Goal: Task Accomplishment & Management: Complete application form

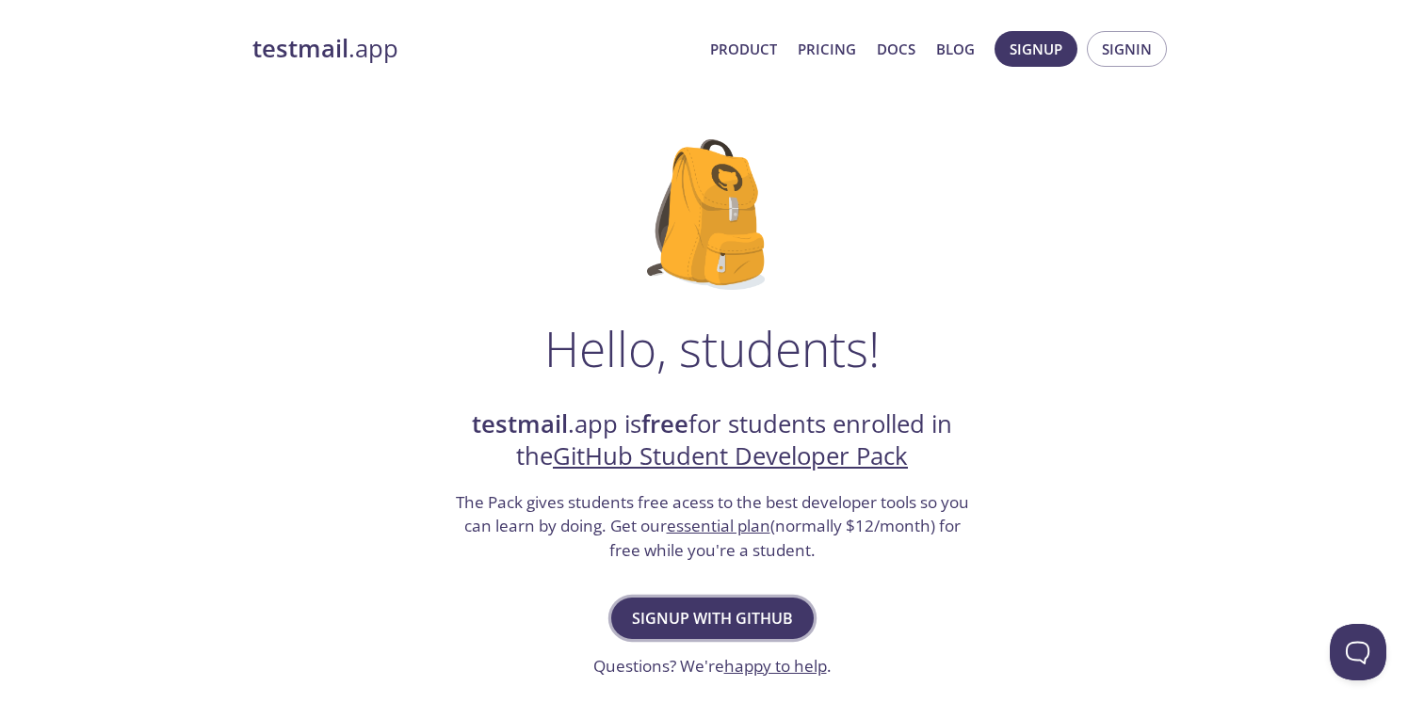
click at [773, 624] on span "Signup with GitHub" at bounding box center [712, 618] width 161 height 26
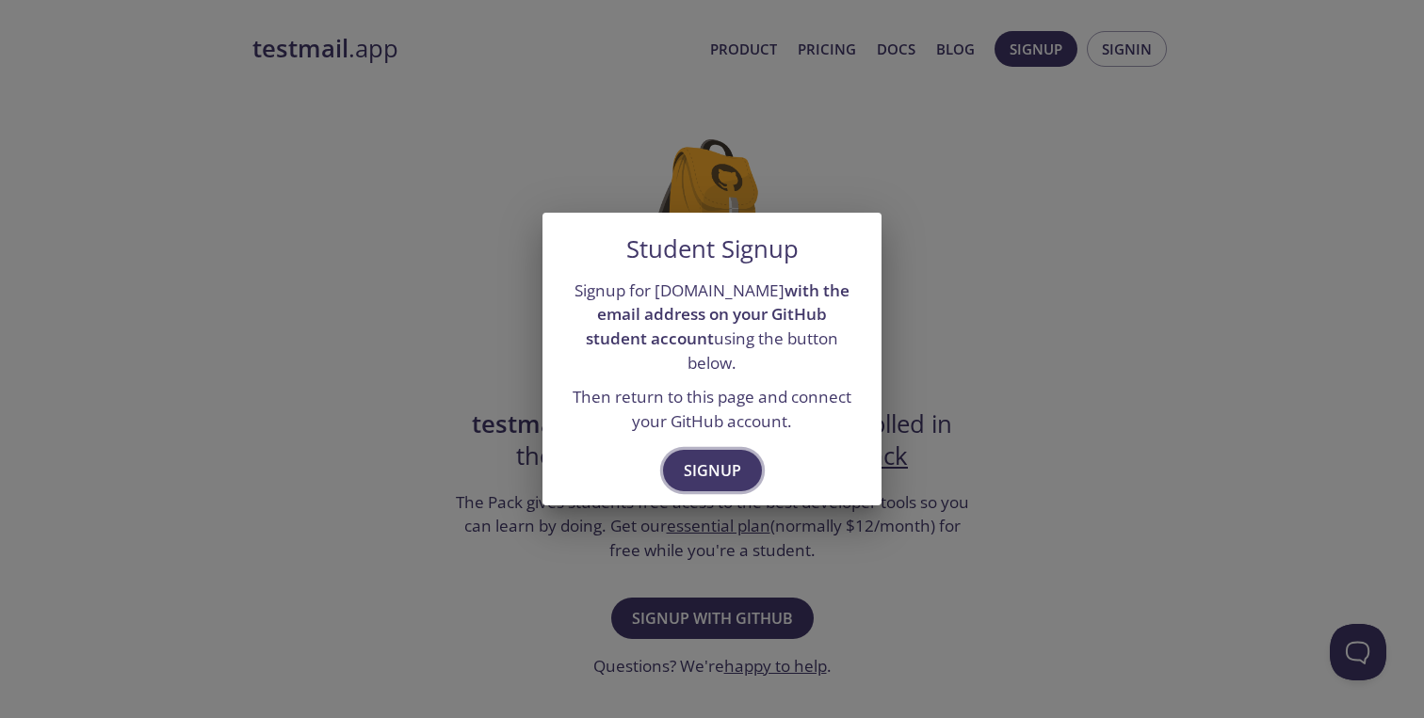
click at [735, 460] on span "Signup" at bounding box center [712, 471] width 57 height 26
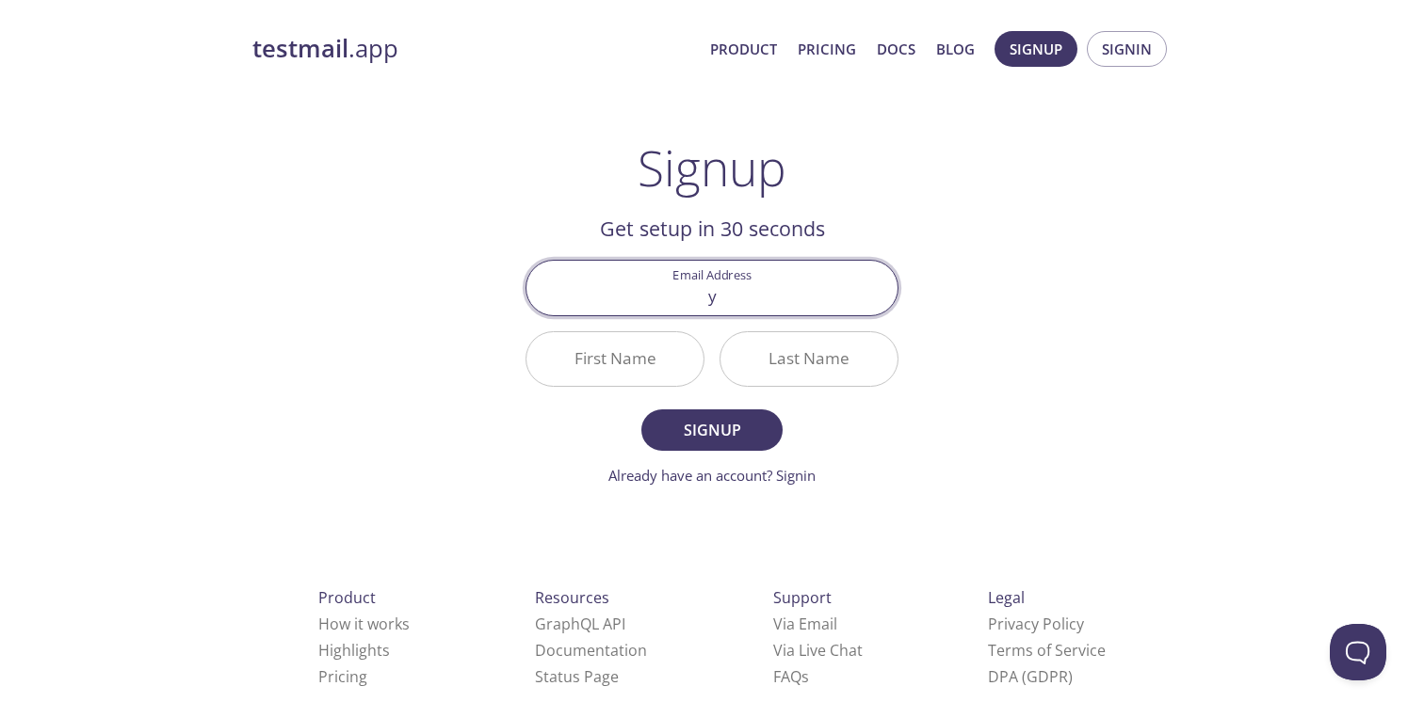
type input "[EMAIL_ADDRESS][DOMAIN_NAME]"
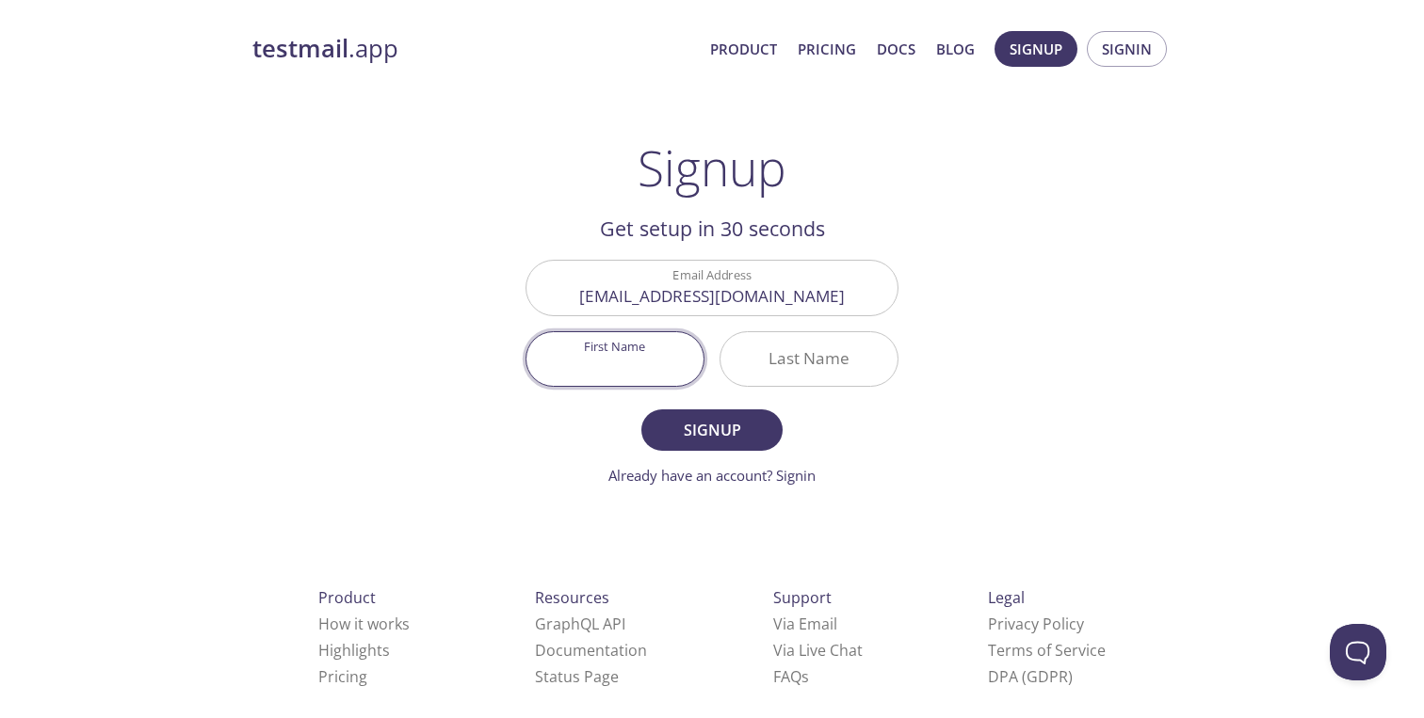
click at [674, 351] on input "First Name" at bounding box center [614, 359] width 177 height 54
type input "Yigit"
click at [826, 364] on input "Last Name" at bounding box center [808, 359] width 177 height 54
type input "Sahin"
click at [641, 410] on button "Signup" at bounding box center [711, 430] width 141 height 41
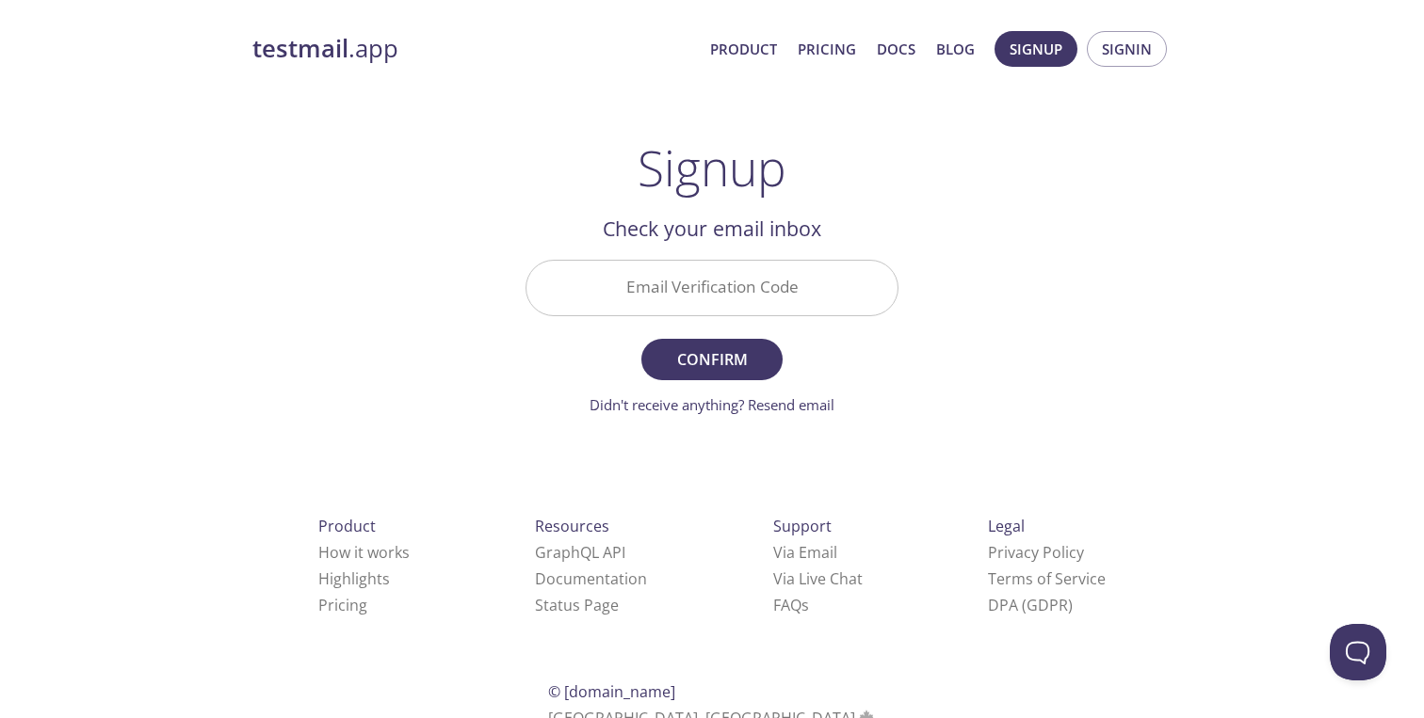
click at [726, 289] on input "Email Verification Code" at bounding box center [711, 288] width 371 height 54
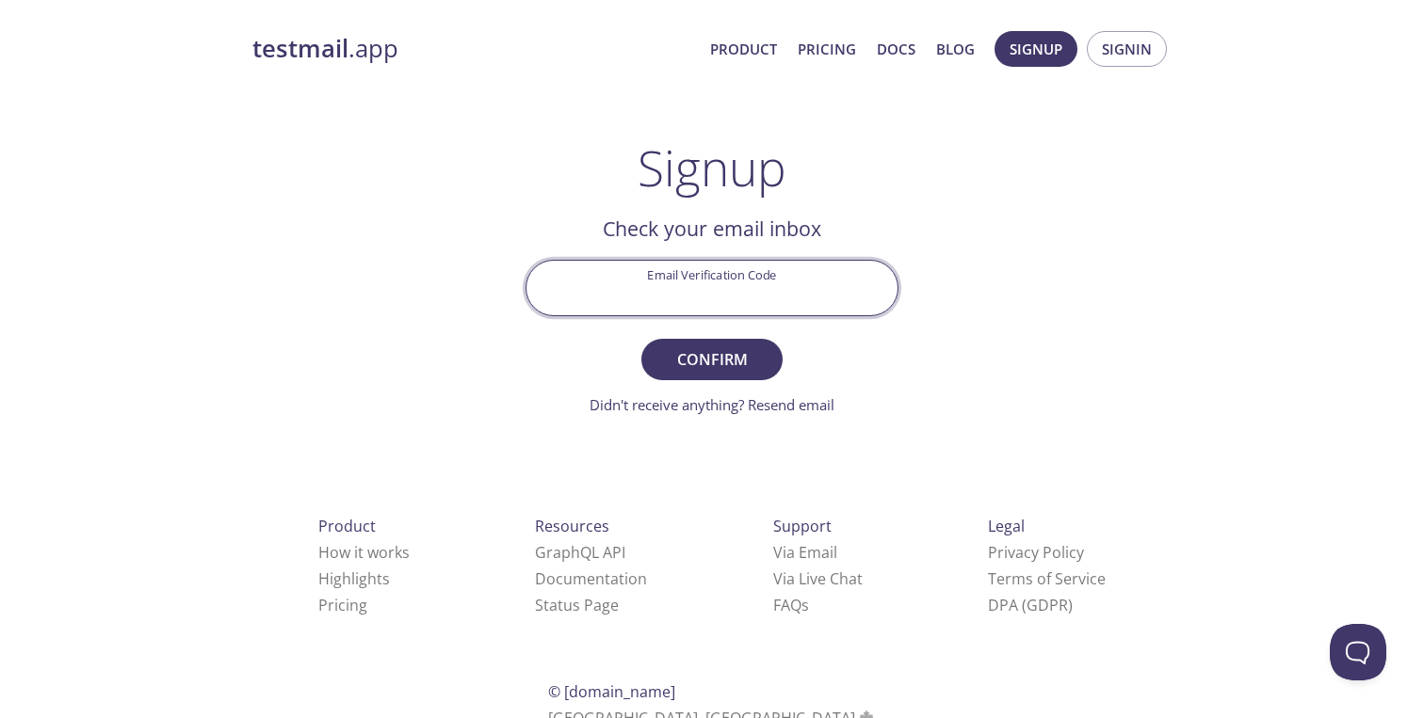
paste input "SK5RAB5"
type input "SK5RAB5"
click at [641, 339] on button "Confirm" at bounding box center [711, 359] width 141 height 41
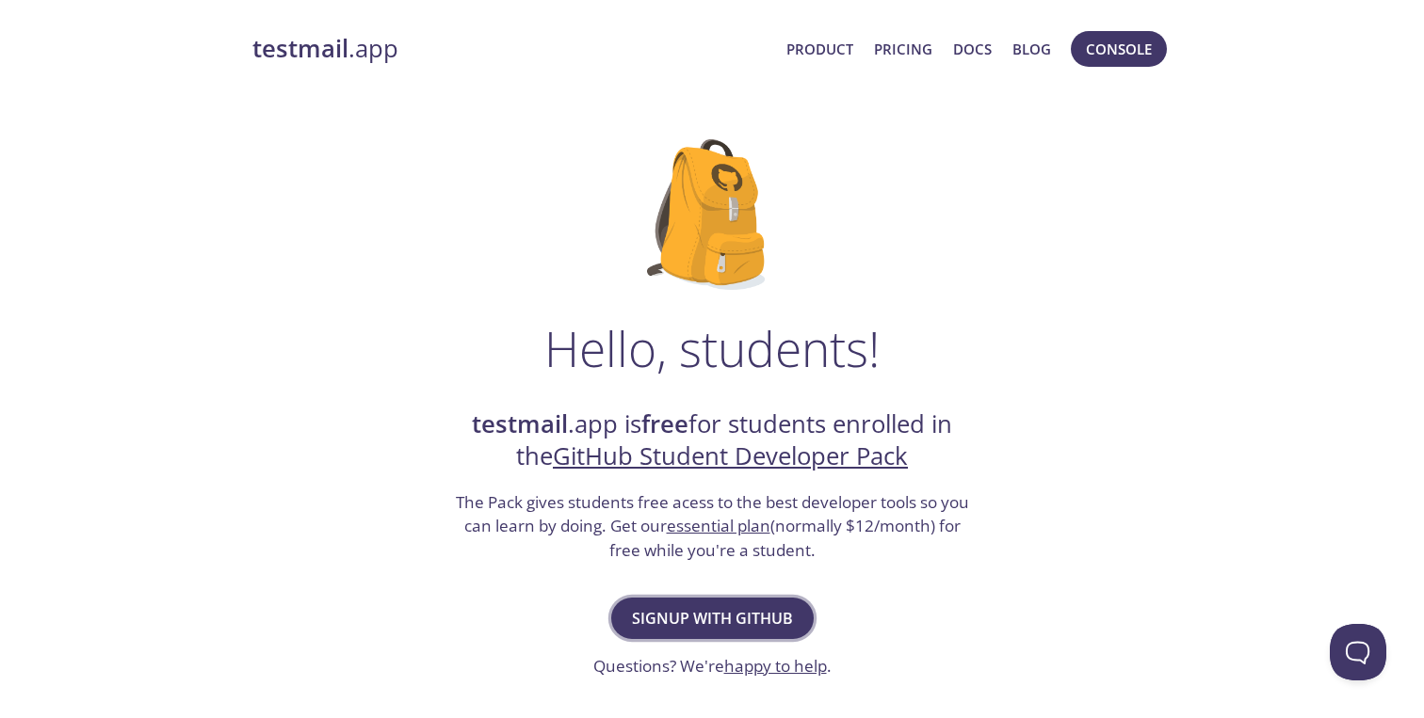
click at [742, 613] on span "Signup with GitHub" at bounding box center [712, 618] width 161 height 26
